Goal: Find specific page/section: Find specific page/section

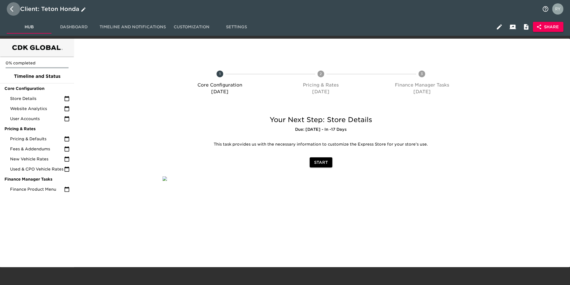
click at [10, 8] on icon "button" at bounding box center [13, 9] width 7 height 7
click at [11, 10] on icon "button" at bounding box center [13, 9] width 7 height 7
click at [10, 9] on icon "button" at bounding box center [11, 9] width 3 height 6
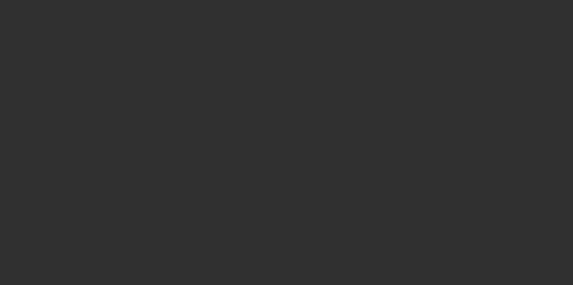
select select "10"
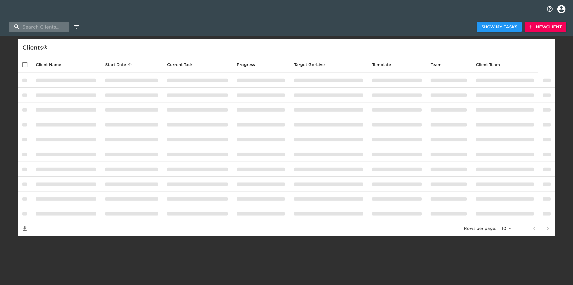
click at [42, 29] on input "search" at bounding box center [39, 27] width 60 height 10
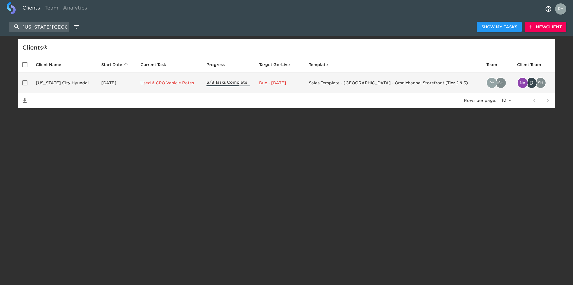
type input "kansas city"
click at [58, 81] on td "Kansas City Hyundai" at bounding box center [63, 83] width 65 height 20
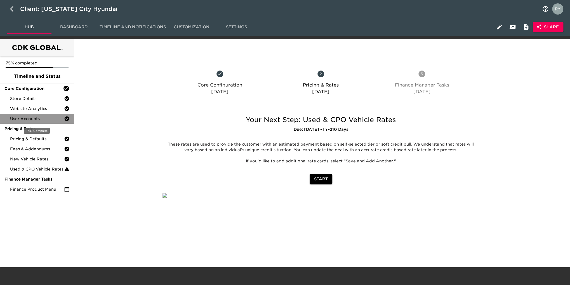
click at [36, 119] on span "User Accounts" at bounding box center [37, 119] width 54 height 6
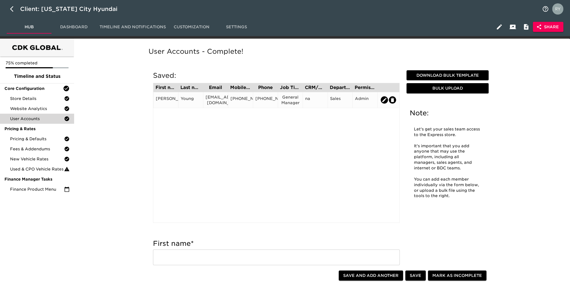
click at [241, 103] on div "720-275-1721" at bounding box center [240, 100] width 20 height 8
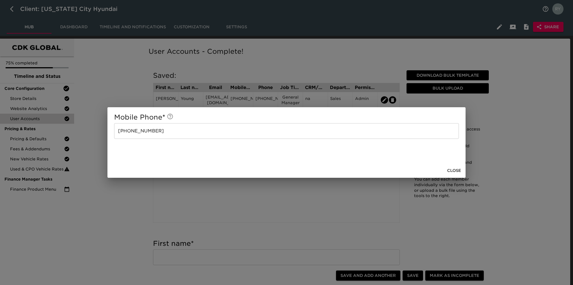
click at [457, 171] on span "Close" at bounding box center [454, 170] width 14 height 7
